Goal: Task Accomplishment & Management: Manage account settings

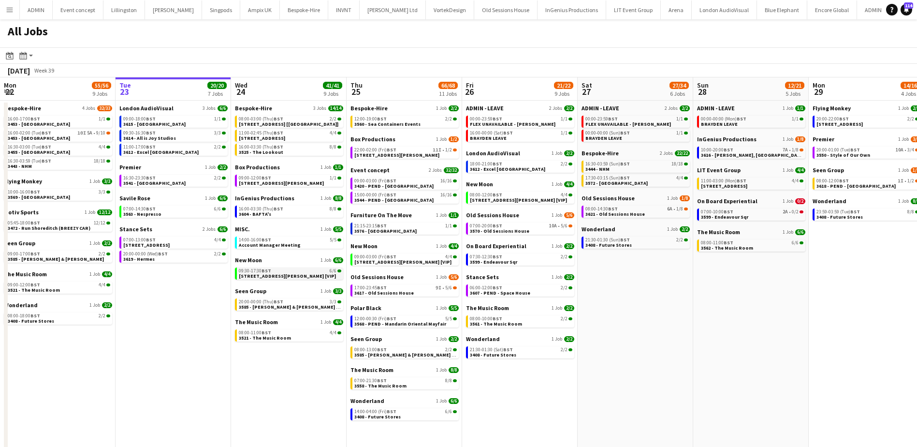
click at [263, 273] on span "[STREET_ADDRESS][PERSON_NAME] [VIP]" at bounding box center [287, 276] width 97 height 6
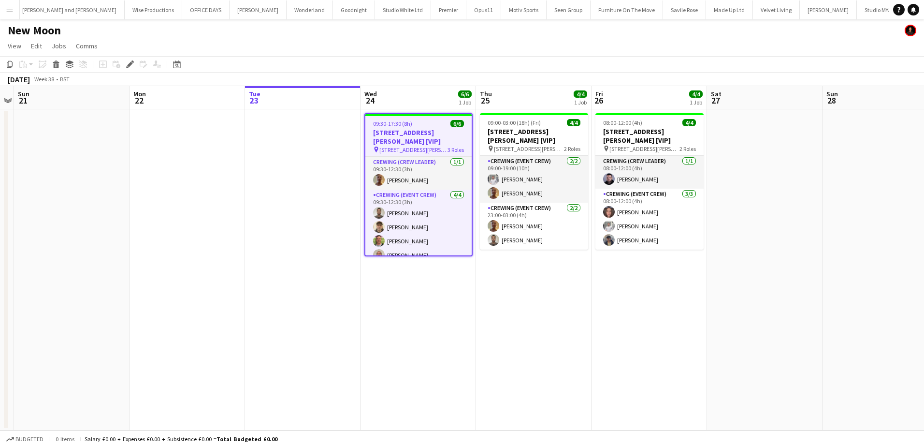
scroll to position [0, 2001]
click at [127, 63] on icon "Edit" at bounding box center [130, 64] width 8 height 8
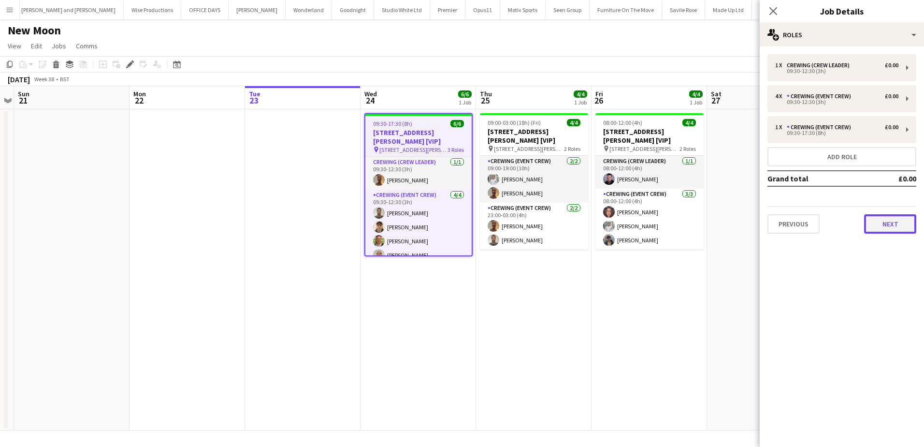
click at [868, 221] on button "Next" at bounding box center [890, 223] width 52 height 19
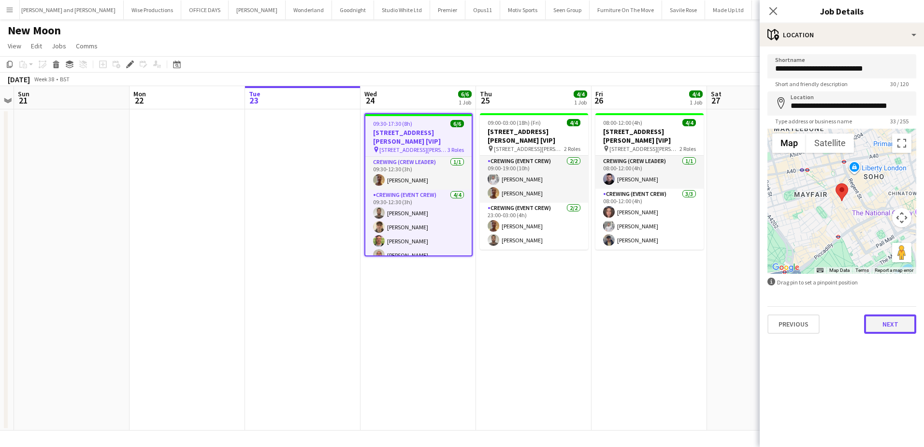
click at [888, 330] on button "Next" at bounding box center [890, 323] width 52 height 19
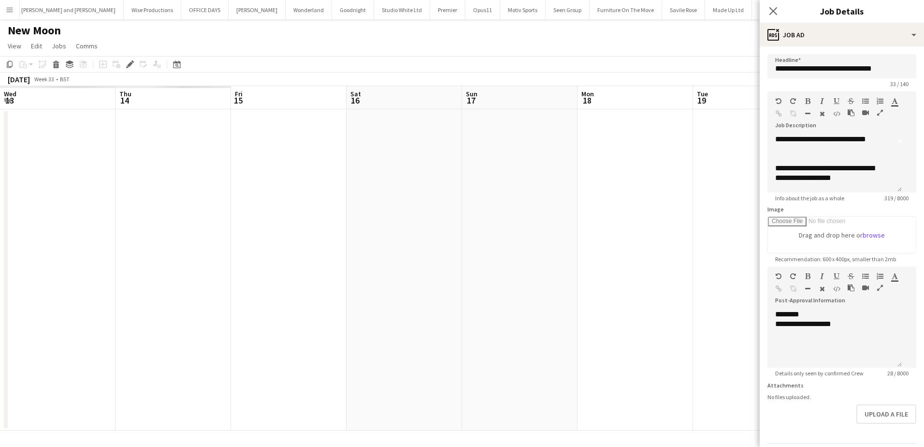
scroll to position [0, 231]
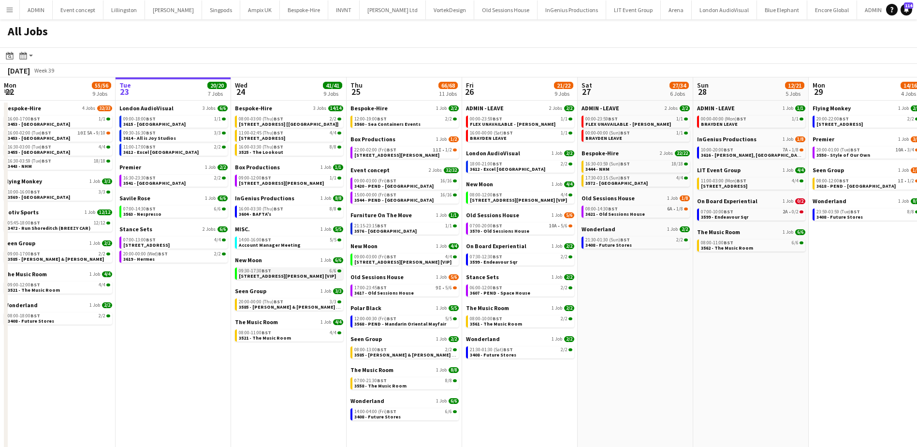
click at [270, 272] on span "BST" at bounding box center [267, 270] width 10 height 6
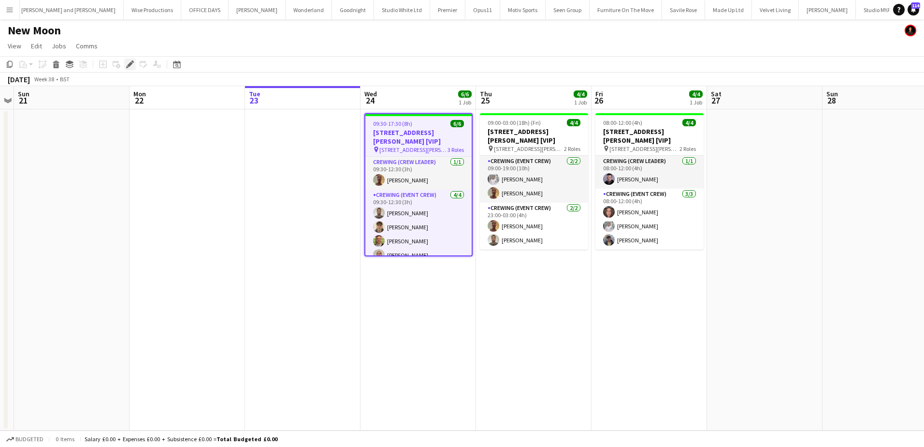
click at [134, 64] on div "Edit" at bounding box center [130, 64] width 12 height 12
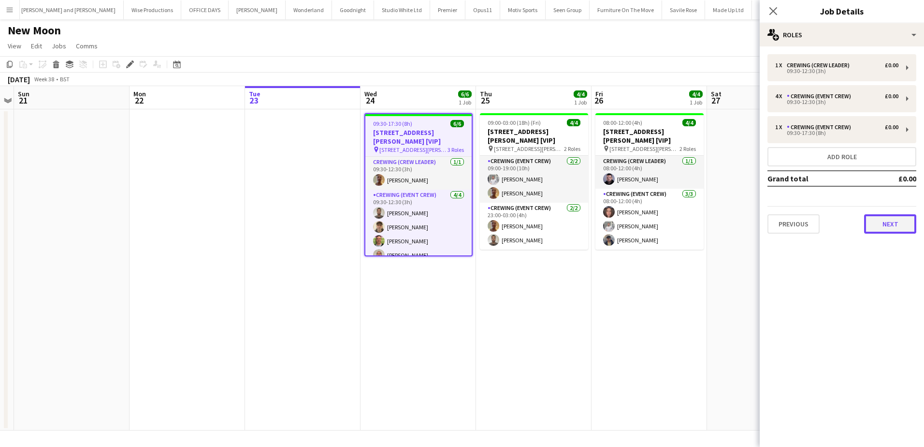
click at [899, 222] on button "Next" at bounding box center [890, 223] width 52 height 19
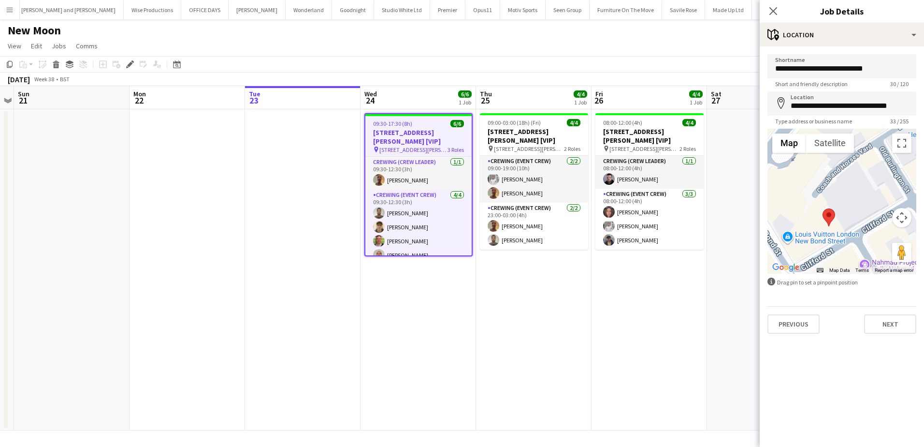
drag, startPoint x: 873, startPoint y: 185, endPoint x: 857, endPoint y: 215, distance: 34.2
click at [857, 215] on div at bounding box center [842, 201] width 149 height 145
click at [568, 282] on app-date-cell "09:00-03:00 (18h) (Fri) 4/4 3396 - PEND - 9 [PERSON_NAME] St [VIP] pin [STREET_…" at bounding box center [534, 269] width 116 height 321
